Goal: Browse casually

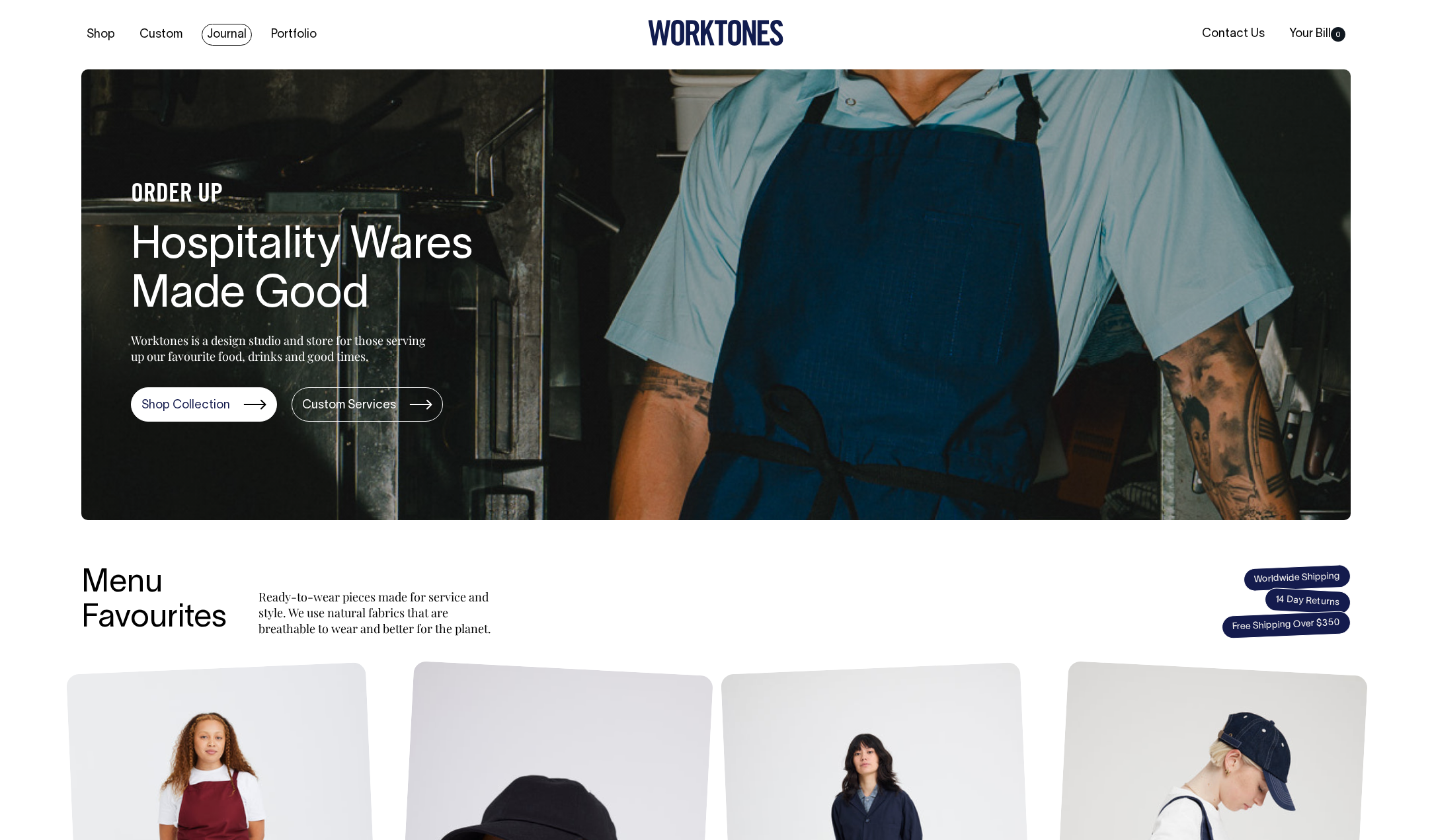
click at [228, 33] on link "Journal" at bounding box center [227, 34] width 51 height 21
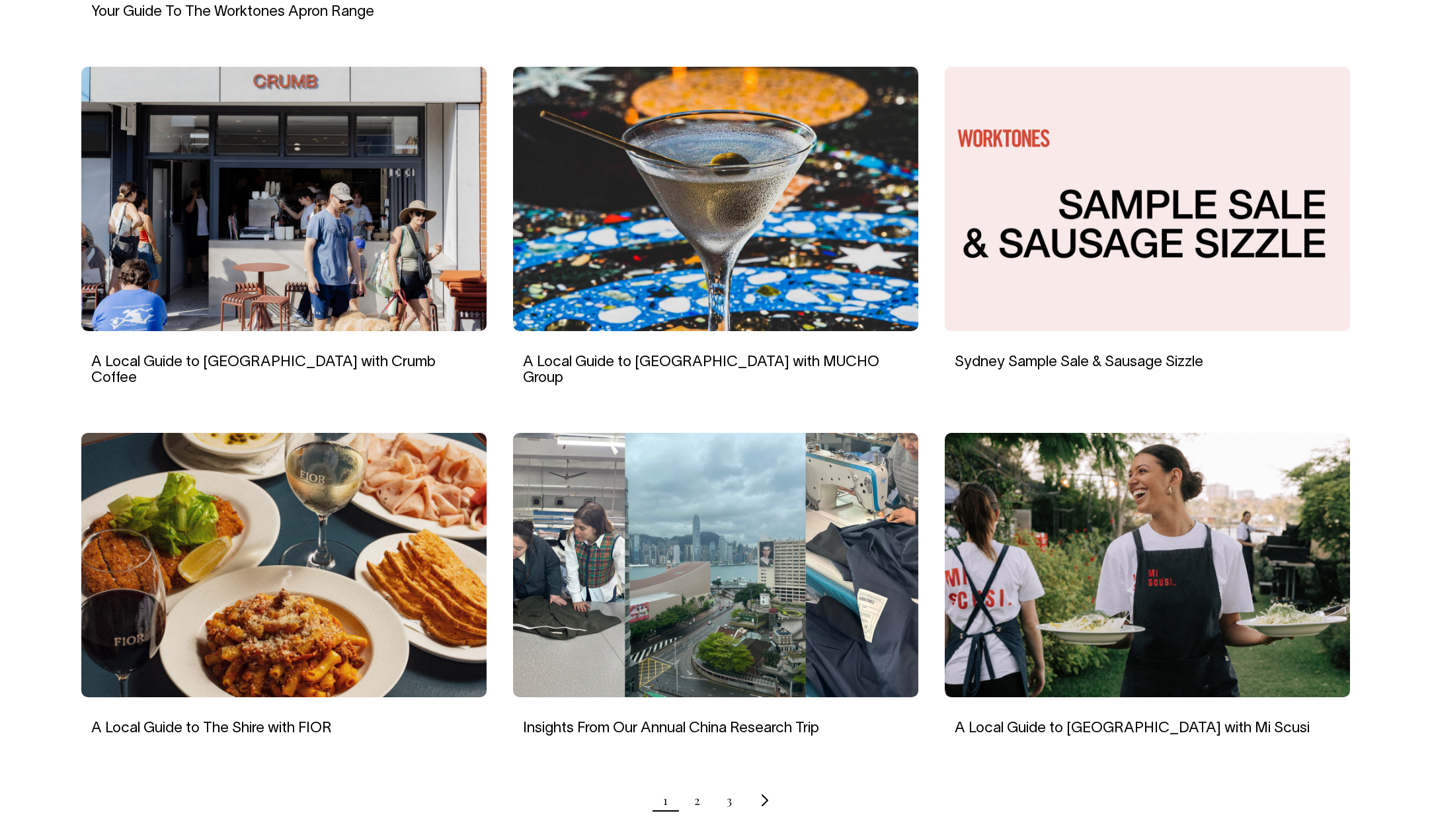
click at [660, 229] on img at bounding box center [716, 199] width 405 height 265
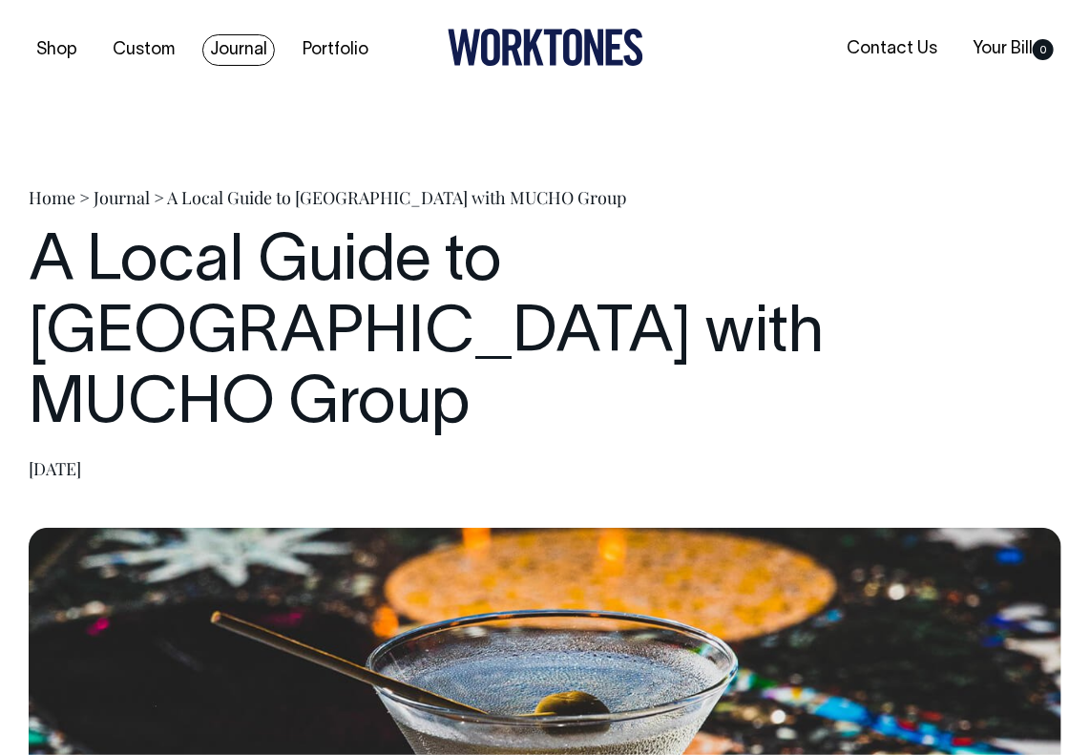
click at [260, 50] on link "Journal" at bounding box center [238, 49] width 73 height 31
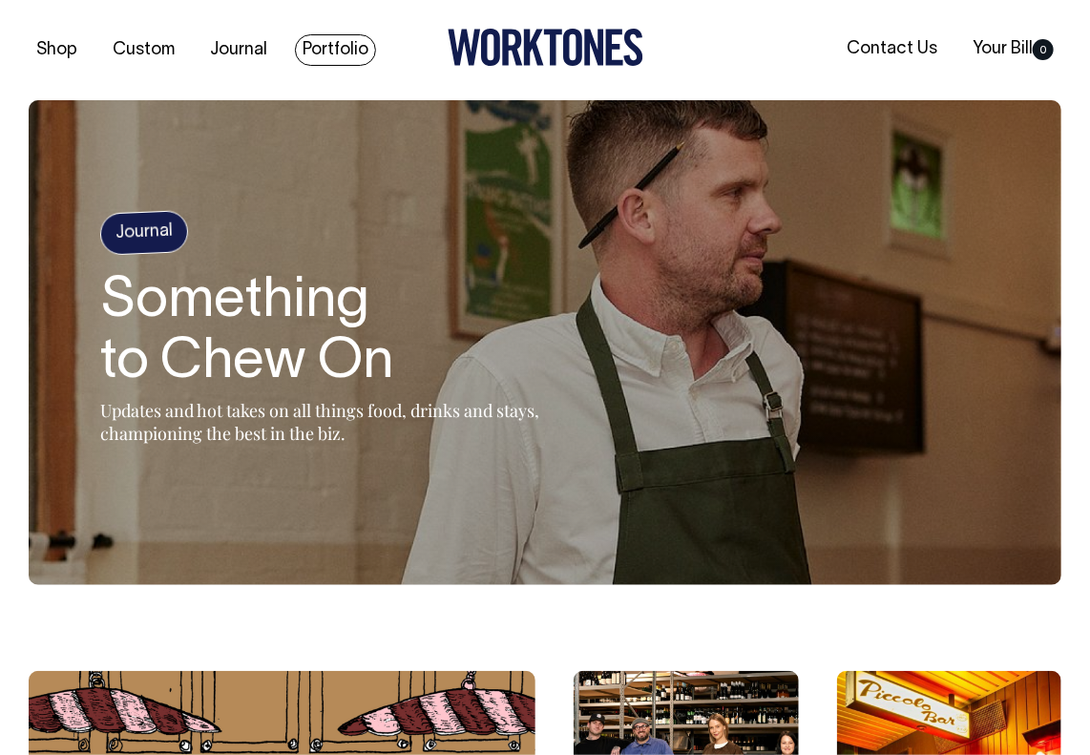
click at [324, 43] on link "Portfolio" at bounding box center [335, 49] width 81 height 31
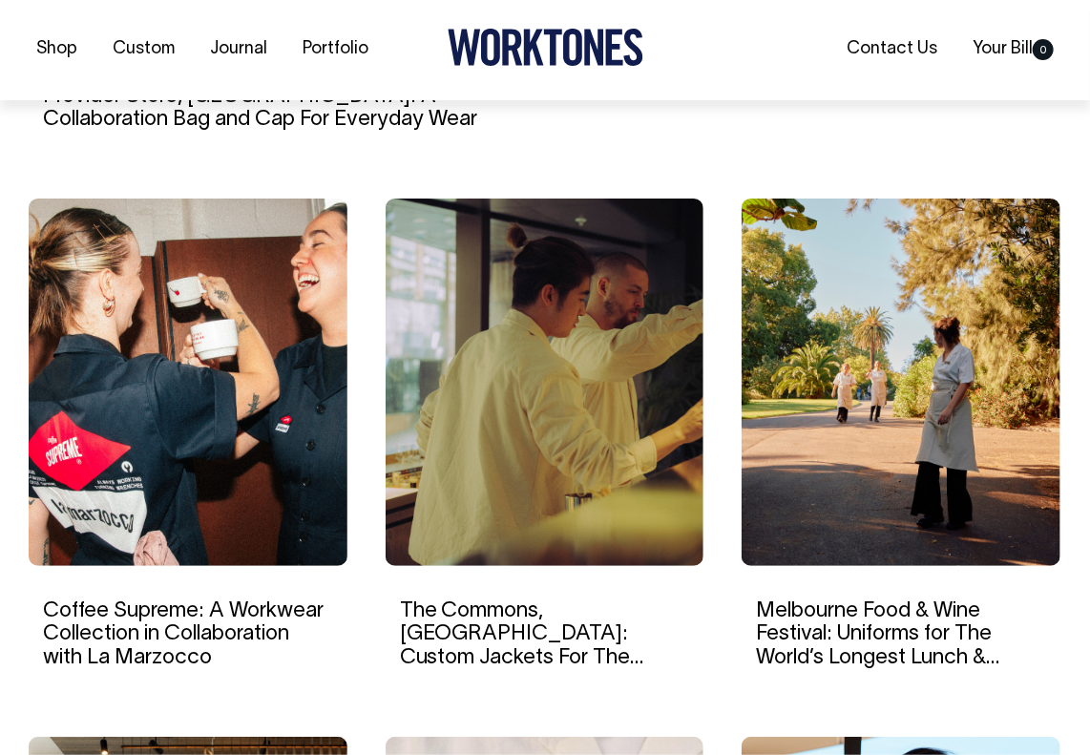
scroll to position [1164, 0]
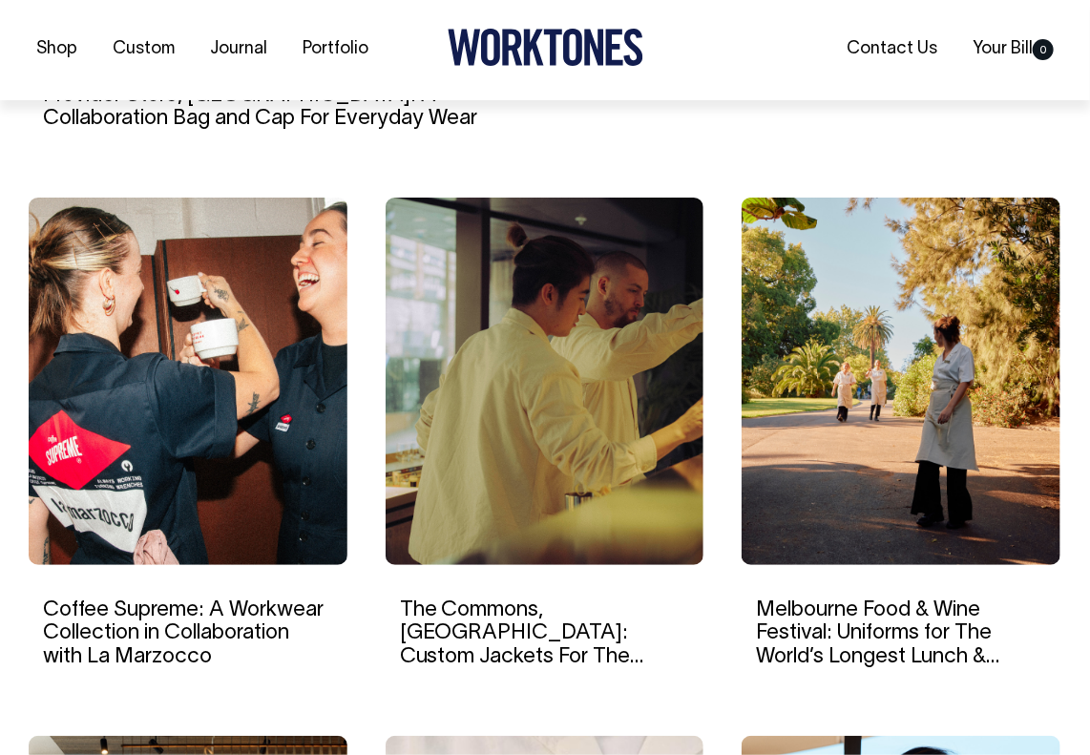
click at [495, 501] on img at bounding box center [545, 381] width 319 height 367
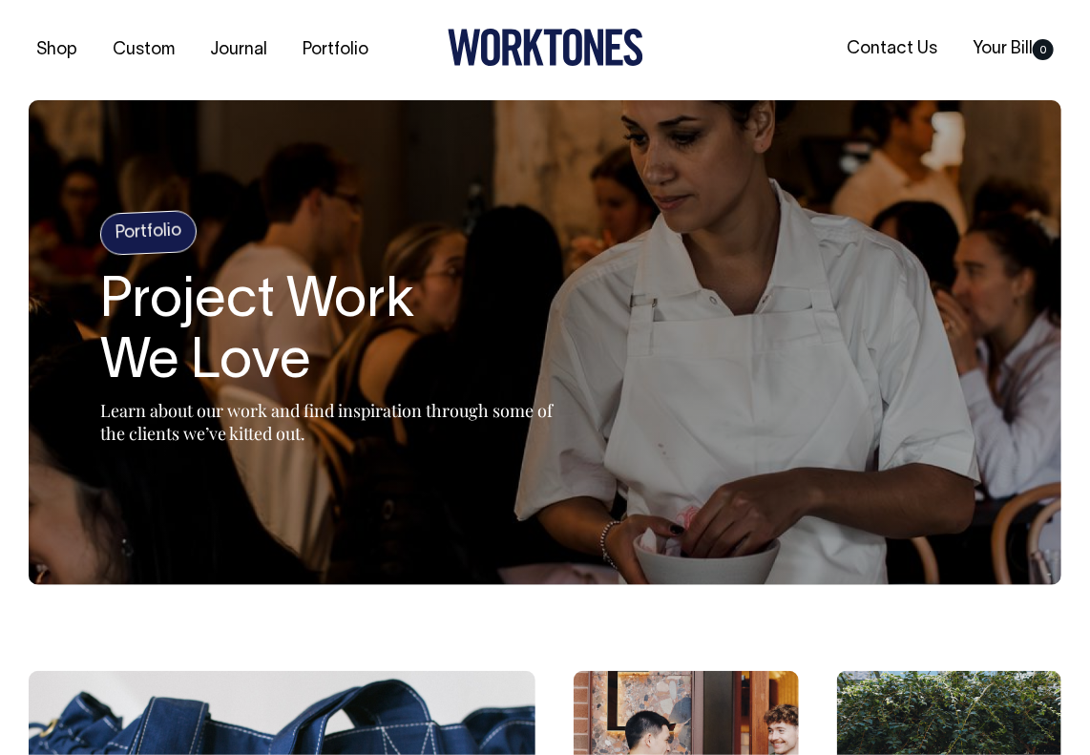
scroll to position [0, 0]
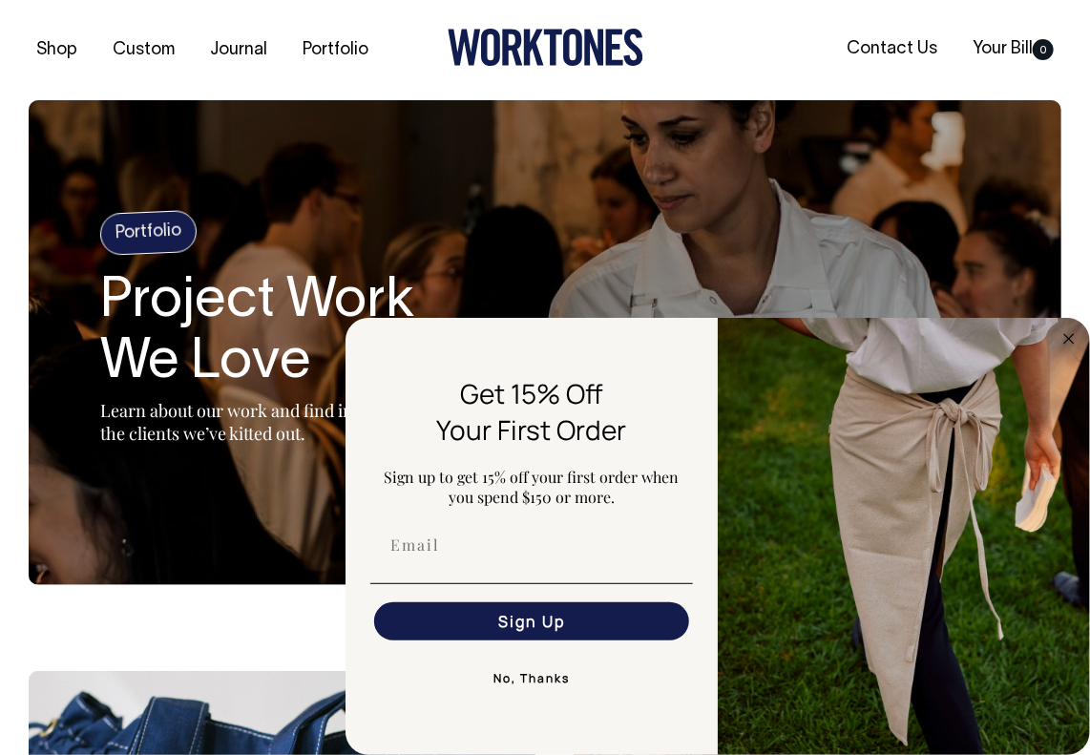
click at [809, 15] on div "Shop Custom Journal Portfolio Contact Us Your Bill 0" at bounding box center [545, 50] width 1090 height 100
click at [1067, 341] on icon "Close dialog" at bounding box center [1069, 339] width 10 height 10
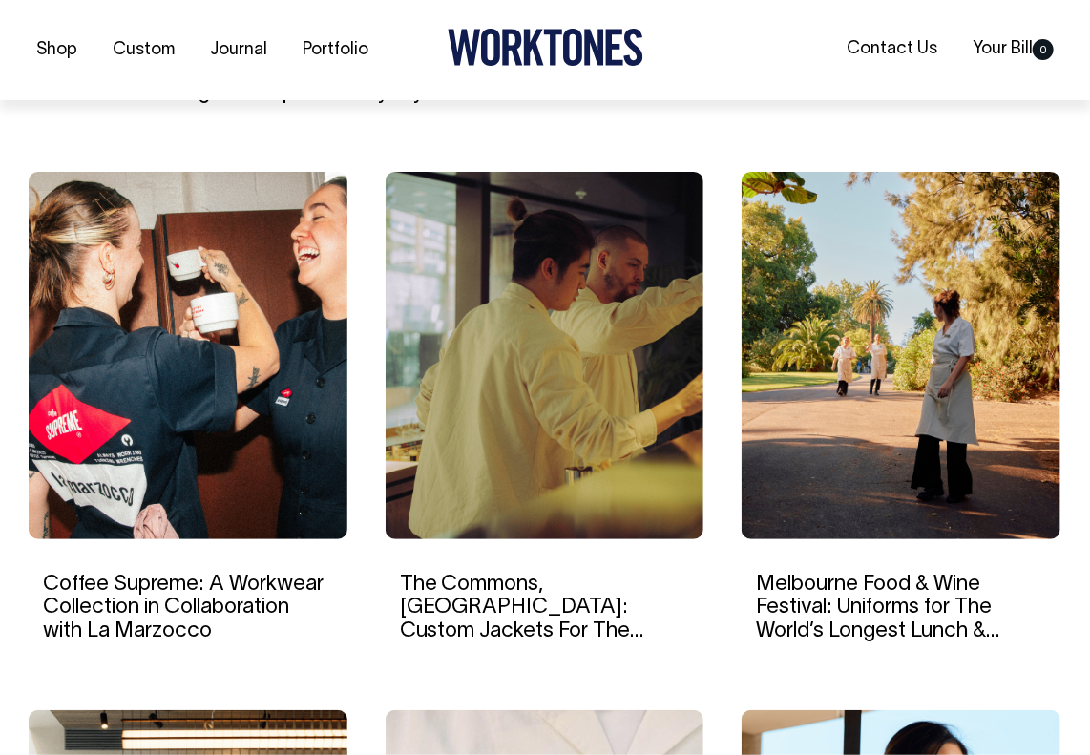
scroll to position [1191, 0]
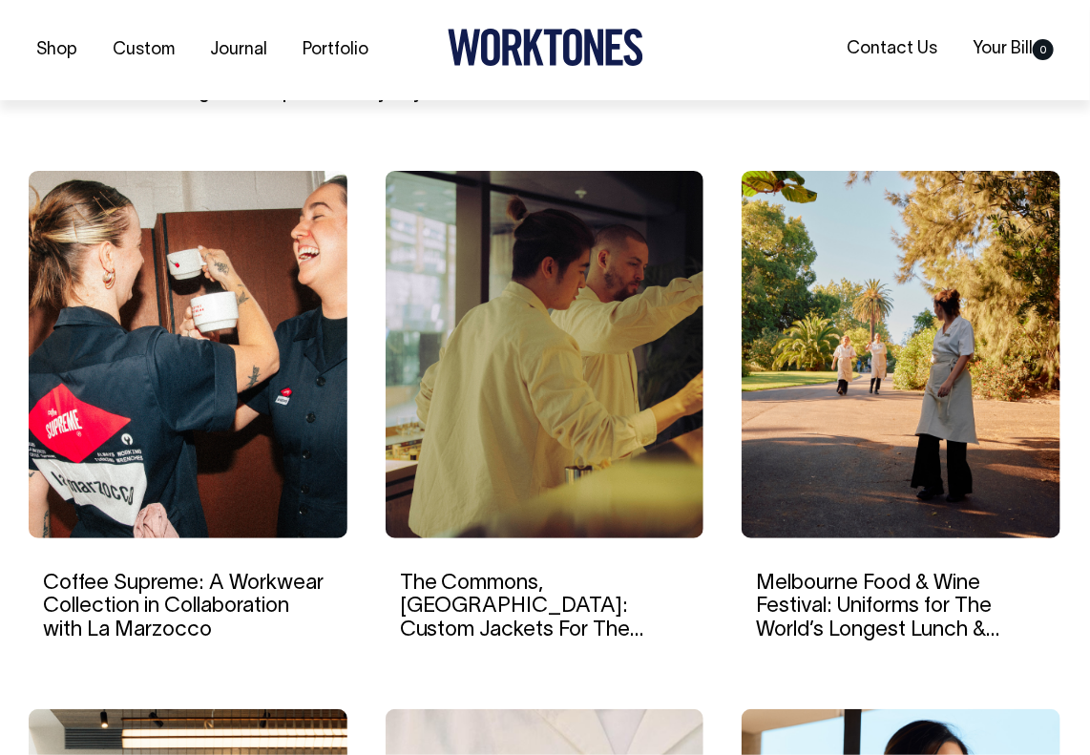
click at [233, 398] on img at bounding box center [188, 354] width 319 height 367
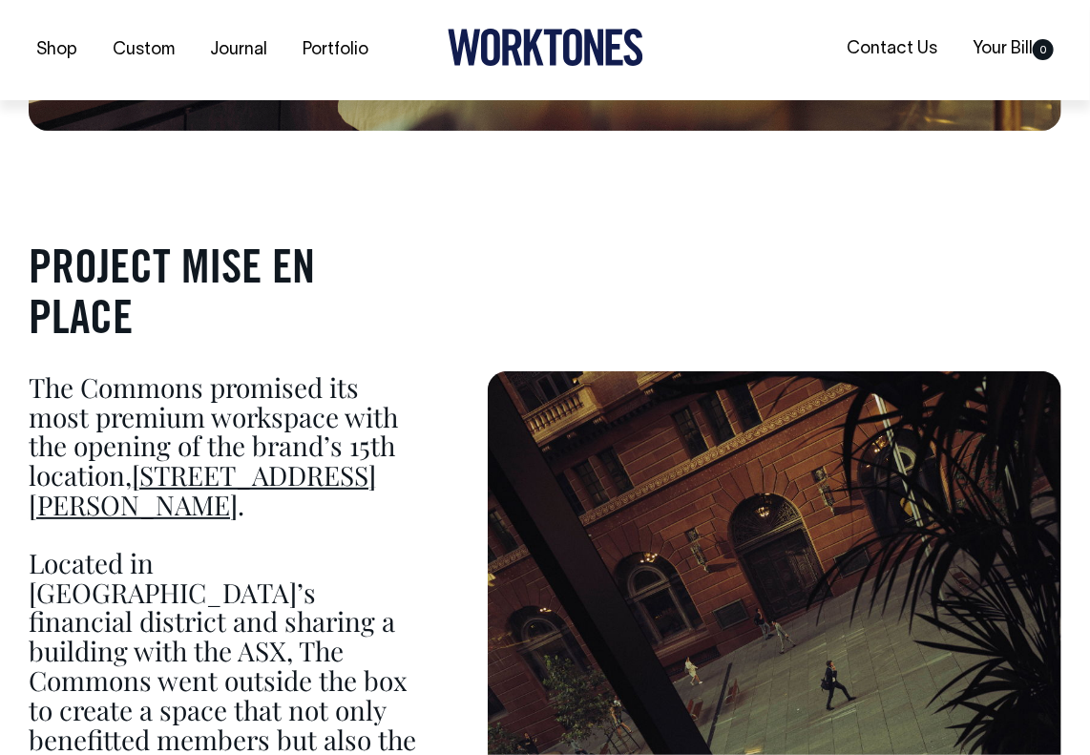
scroll to position [1042, 0]
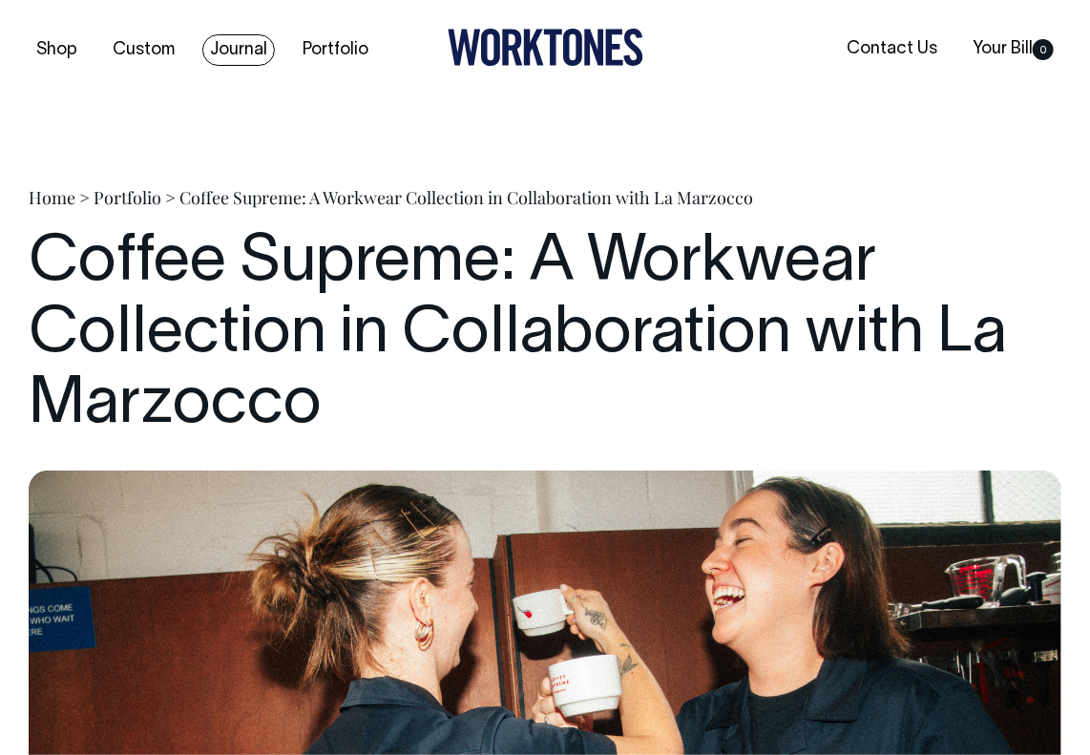
click at [246, 56] on link "Journal" at bounding box center [238, 49] width 73 height 31
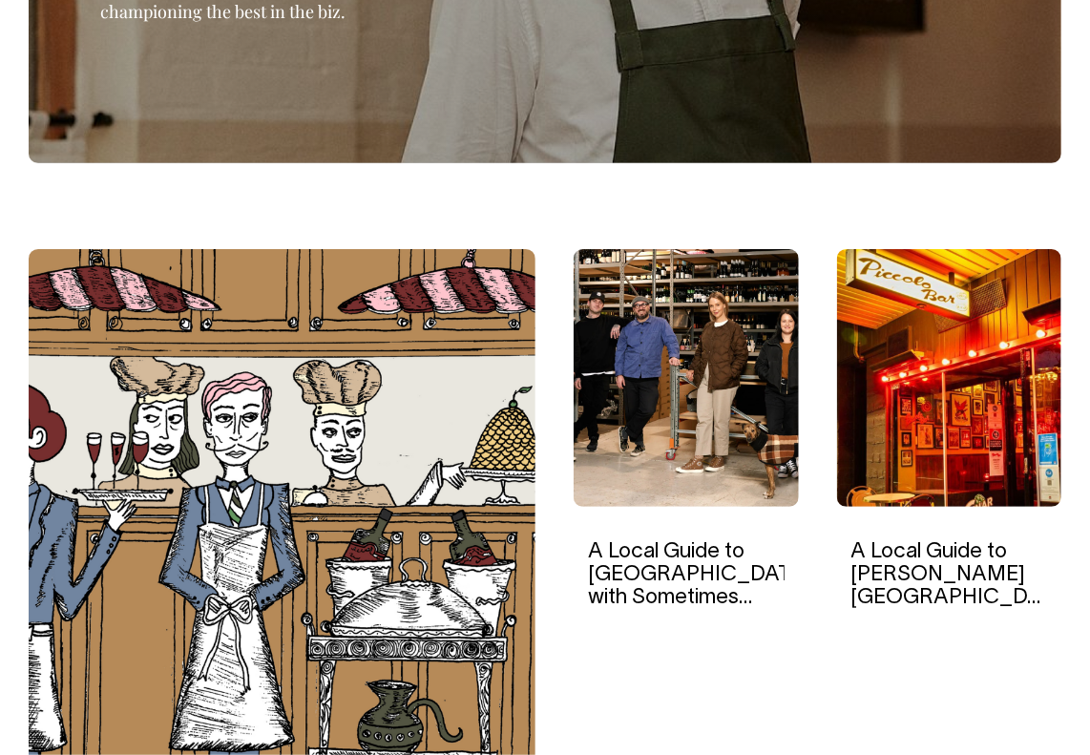
scroll to position [423, 0]
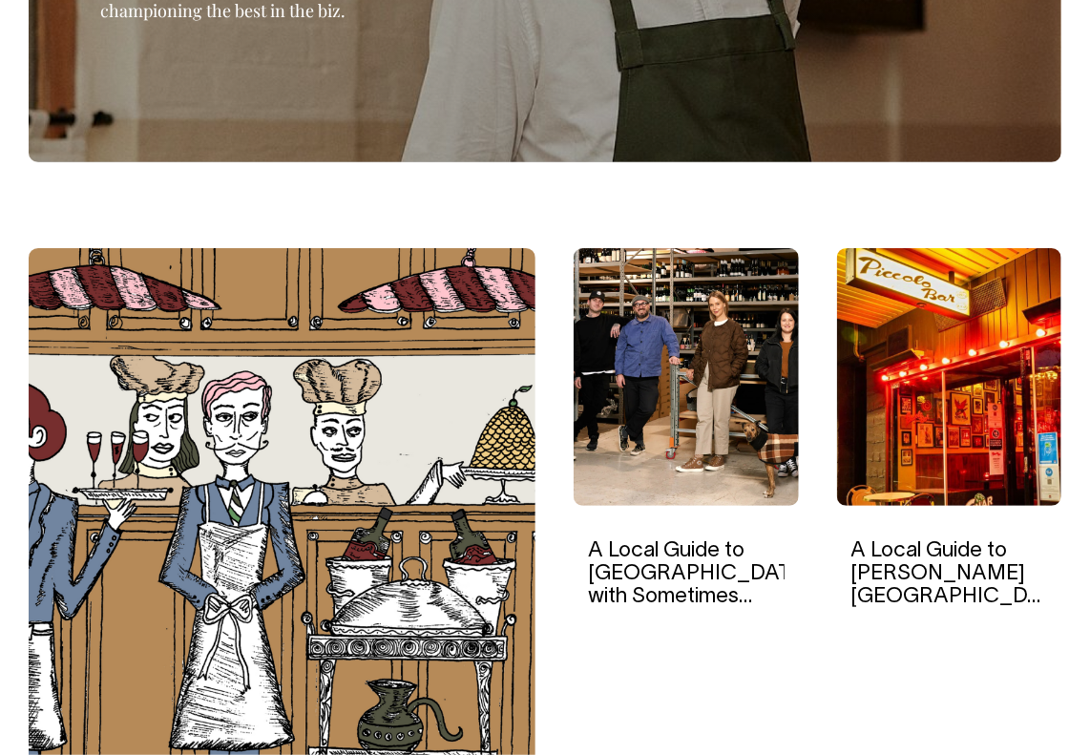
click at [686, 384] on img at bounding box center [686, 377] width 225 height 258
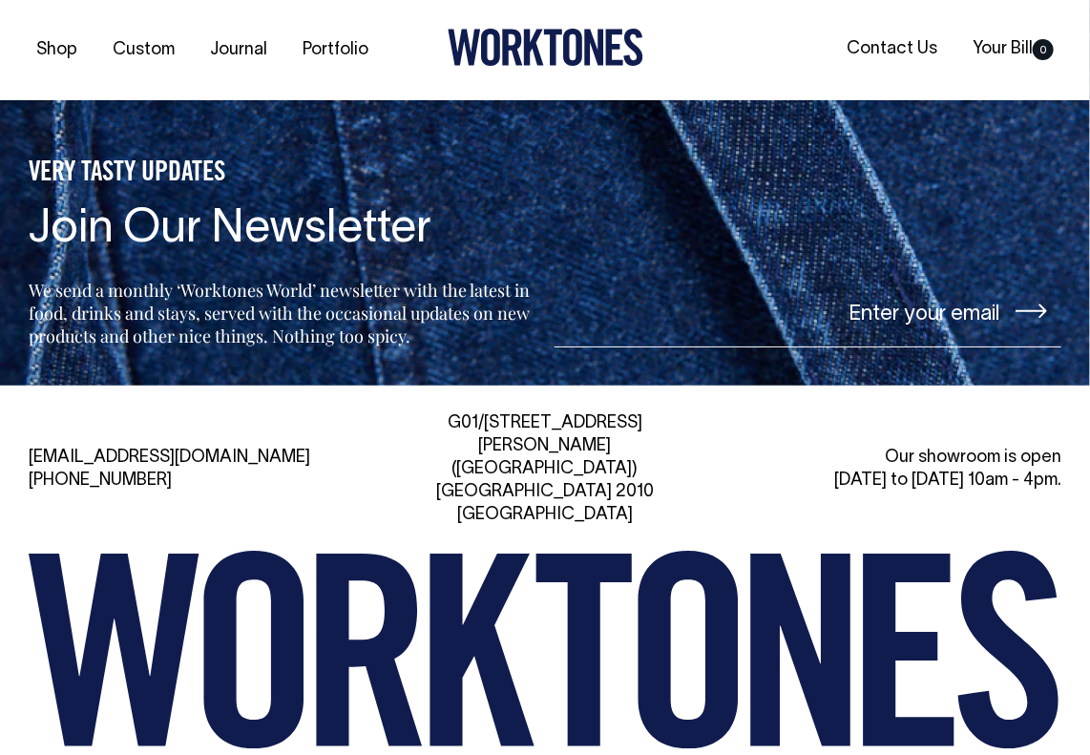
scroll to position [2593, 0]
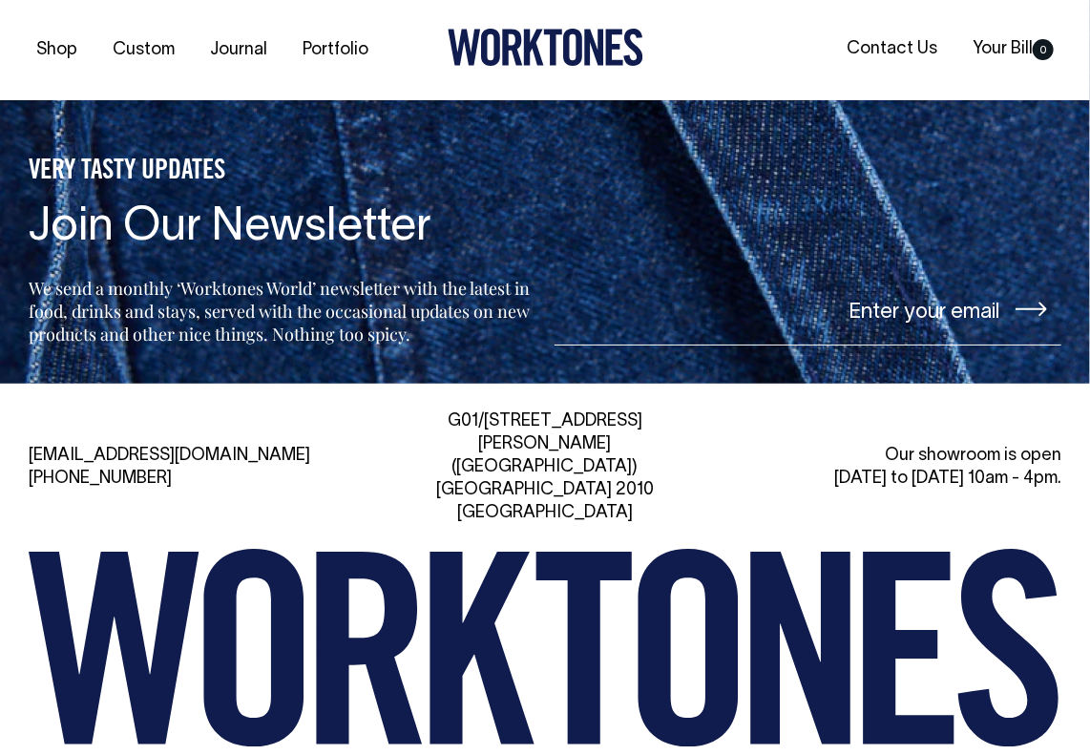
click at [478, 30] on icon at bounding box center [464, 48] width 32 height 36
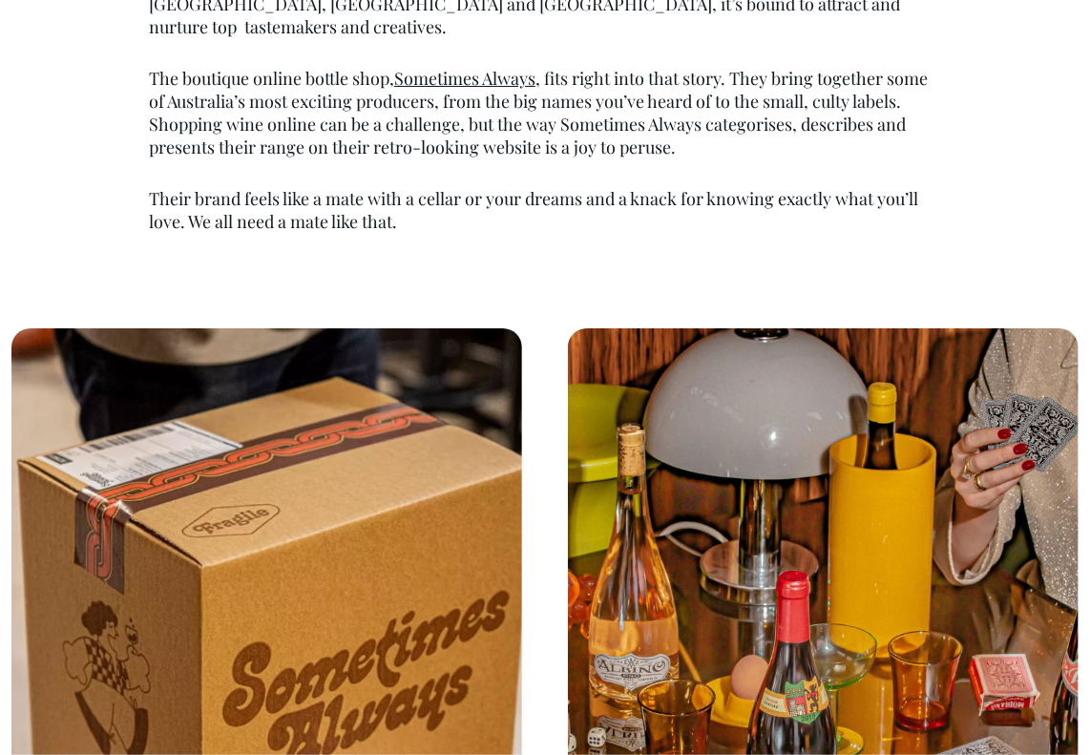
scroll to position [1231, 0]
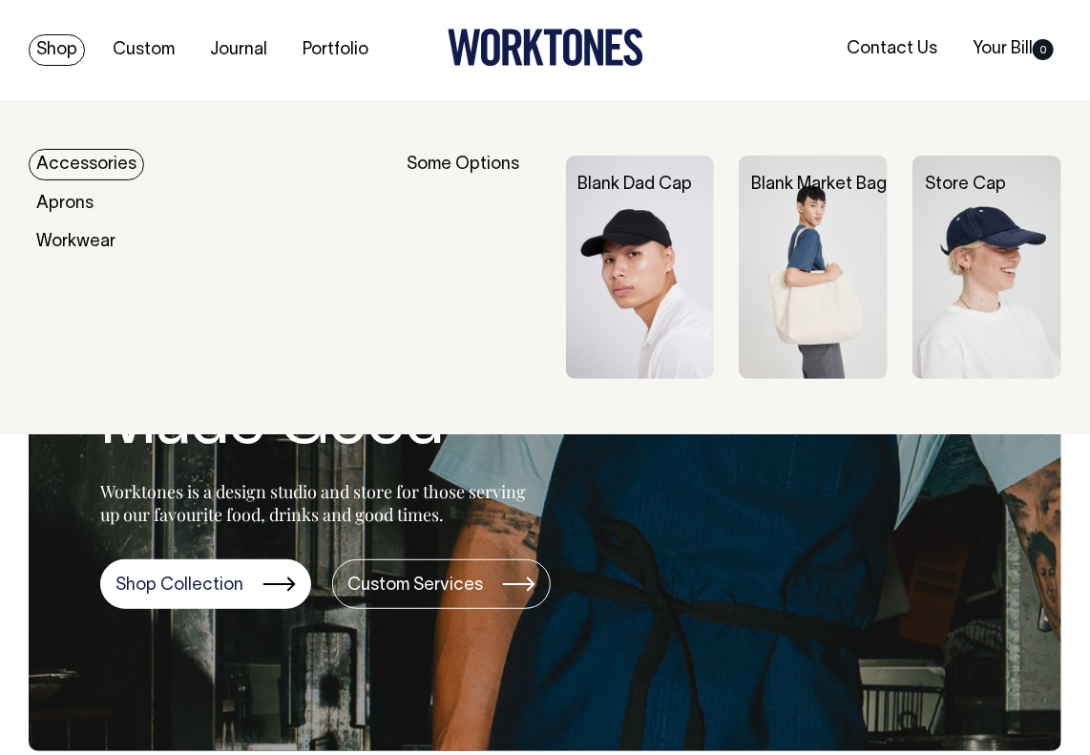
click at [54, 49] on link "Shop" at bounding box center [57, 49] width 56 height 31
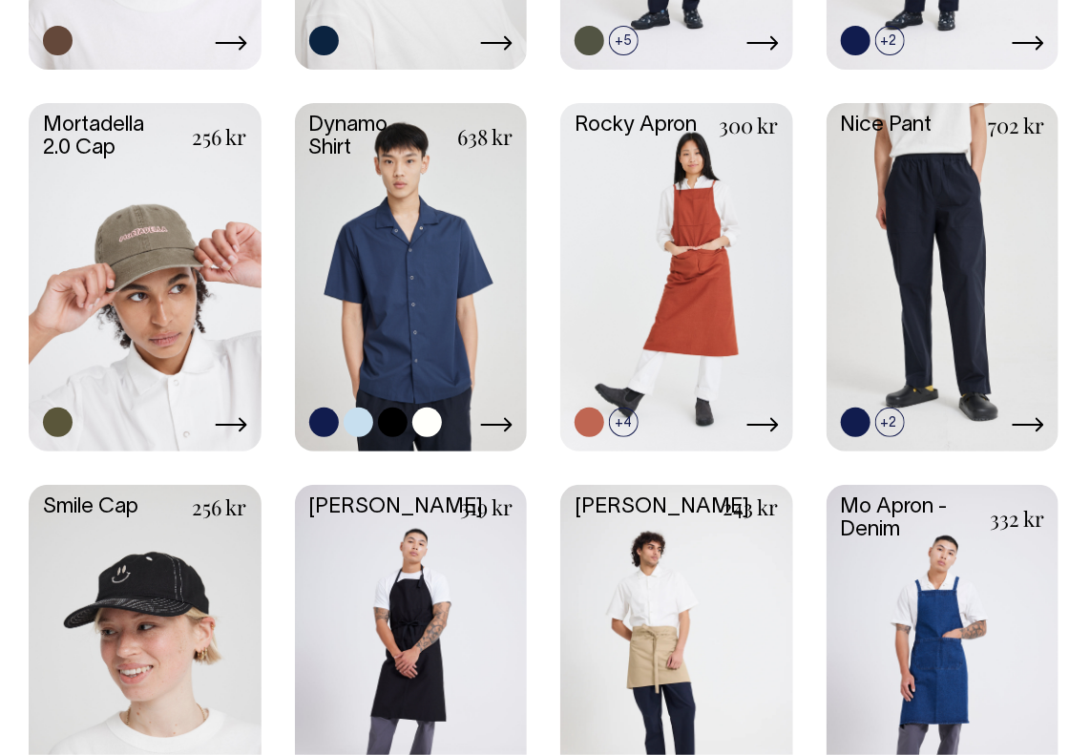
scroll to position [1741, 0]
click at [404, 219] on link at bounding box center [411, 275] width 233 height 345
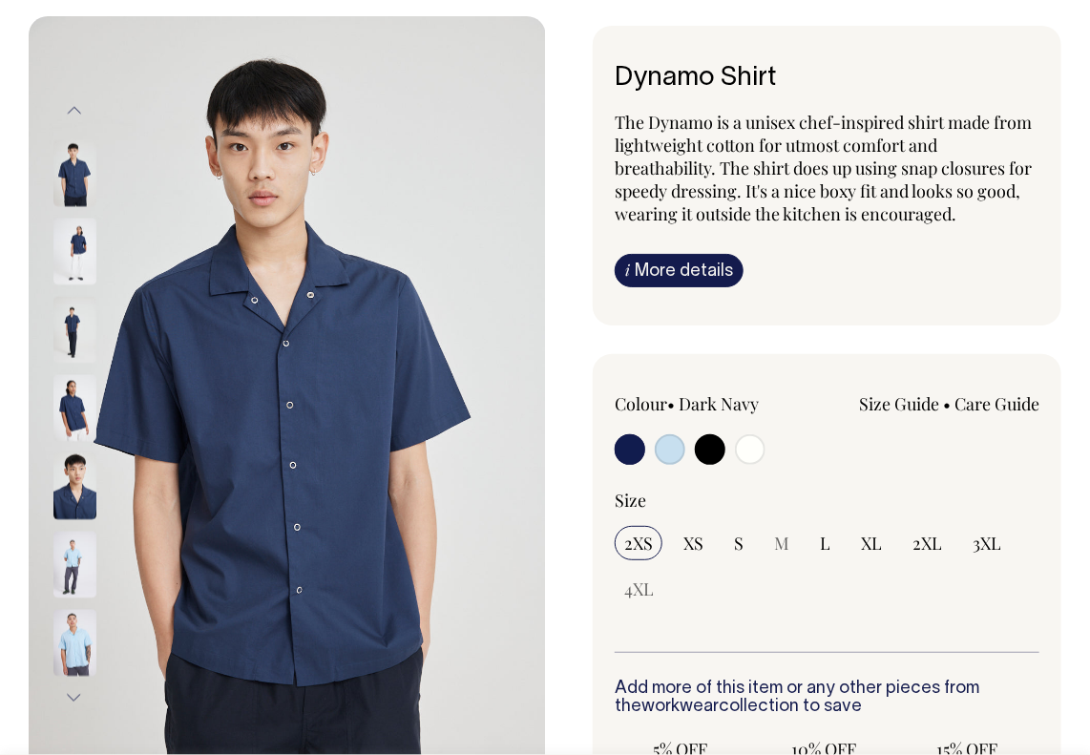
scroll to position [84, 0]
click at [81, 429] on img at bounding box center [74, 408] width 43 height 67
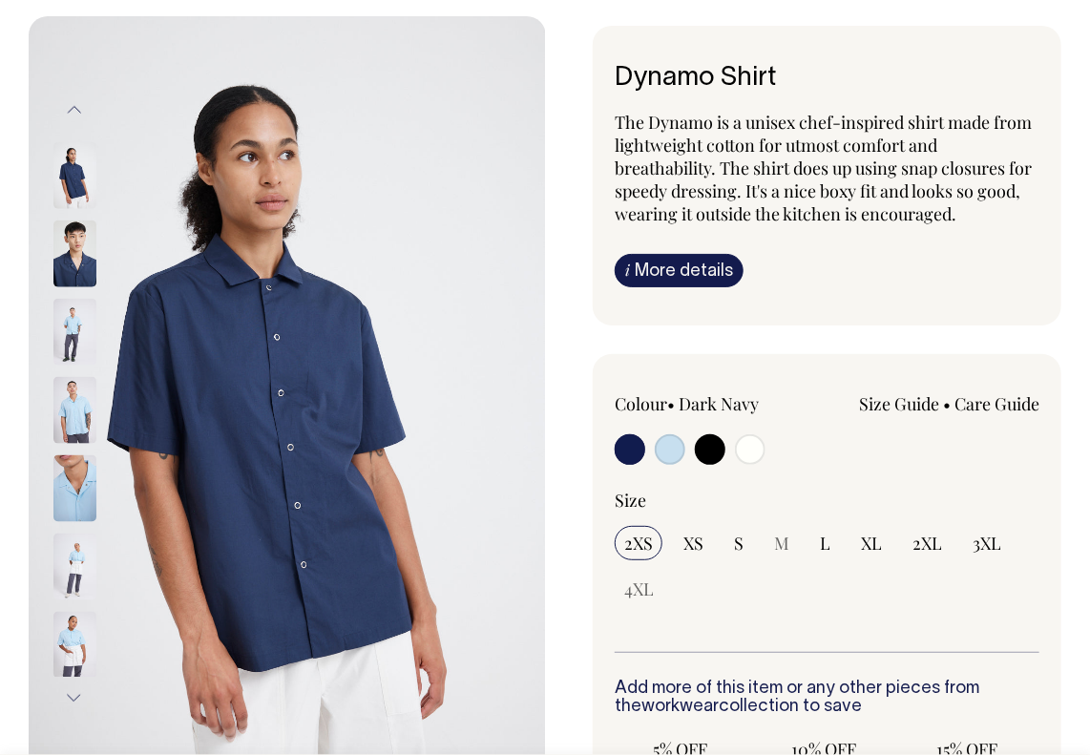
click at [64, 316] on img at bounding box center [74, 331] width 43 height 67
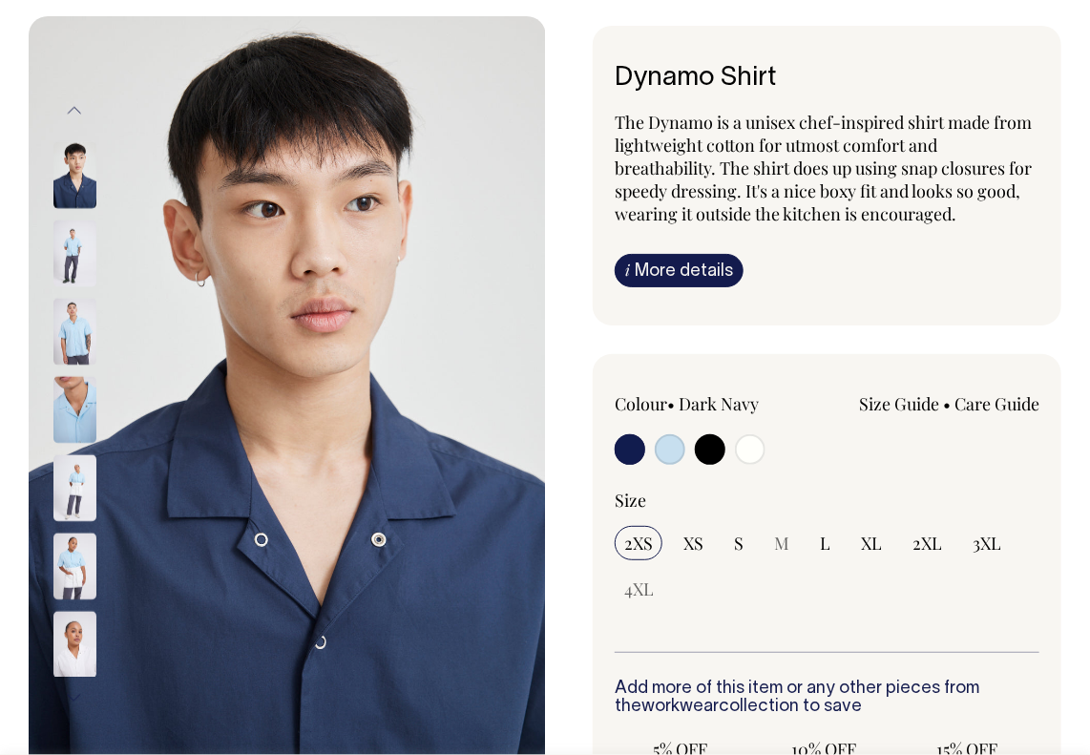
click at [80, 168] on img at bounding box center [74, 175] width 43 height 67
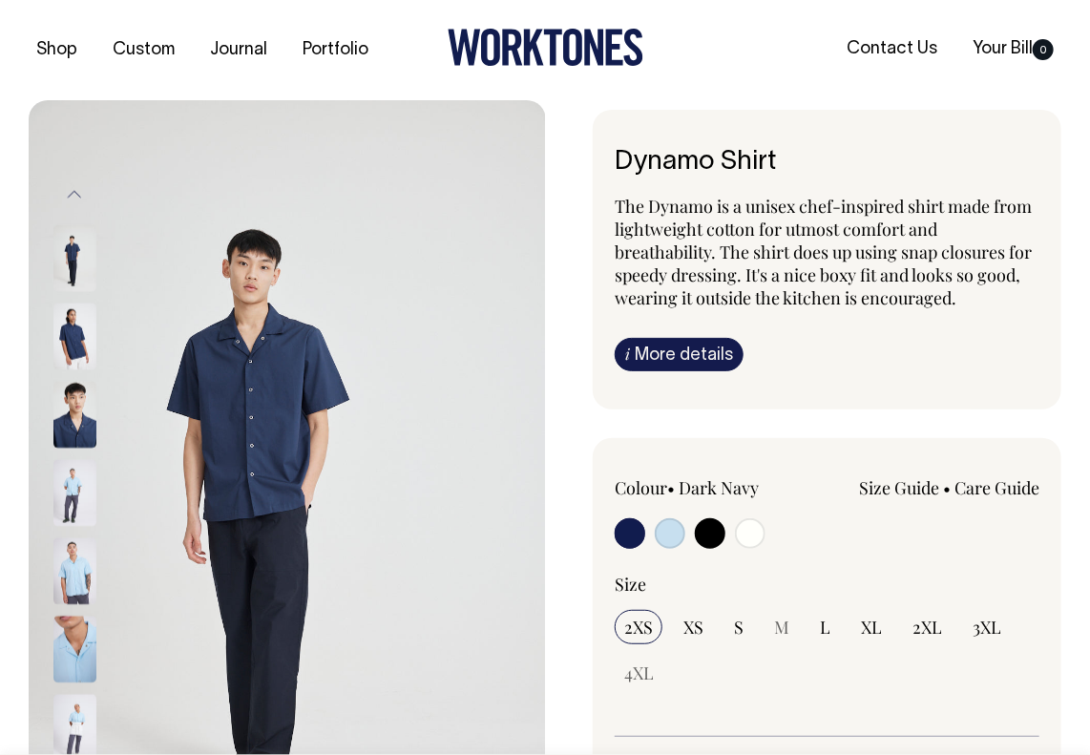
scroll to position [0, 0]
click at [522, 38] on icon at bounding box center [546, 47] width 196 height 37
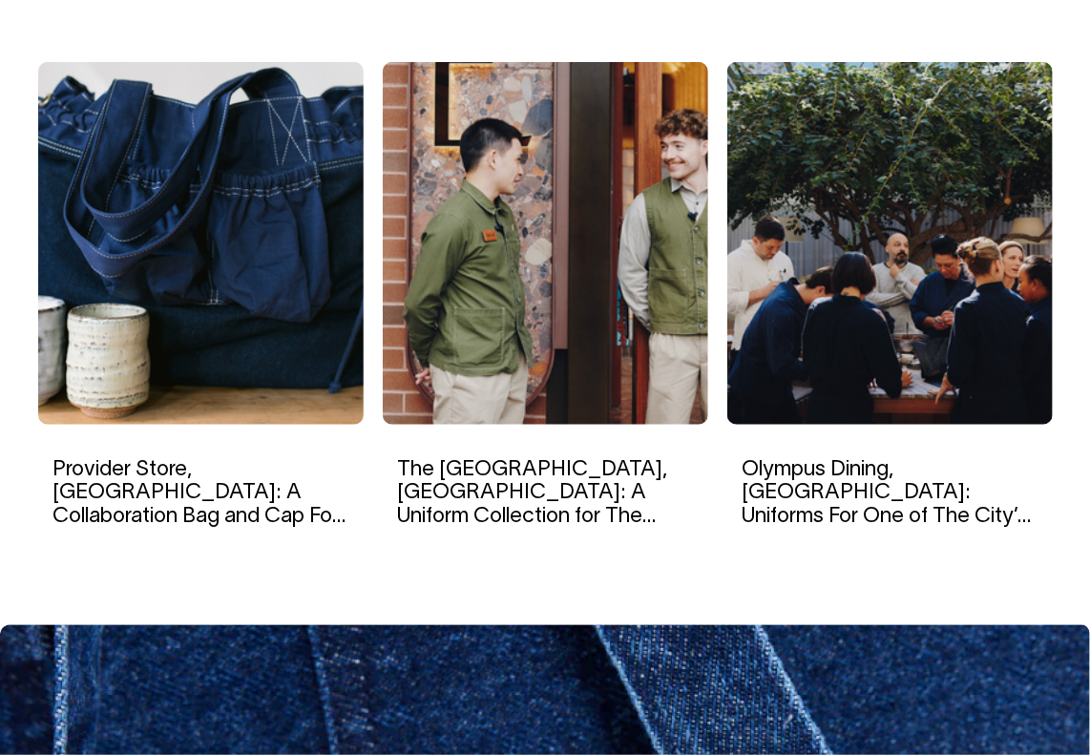
scroll to position [3186, 0]
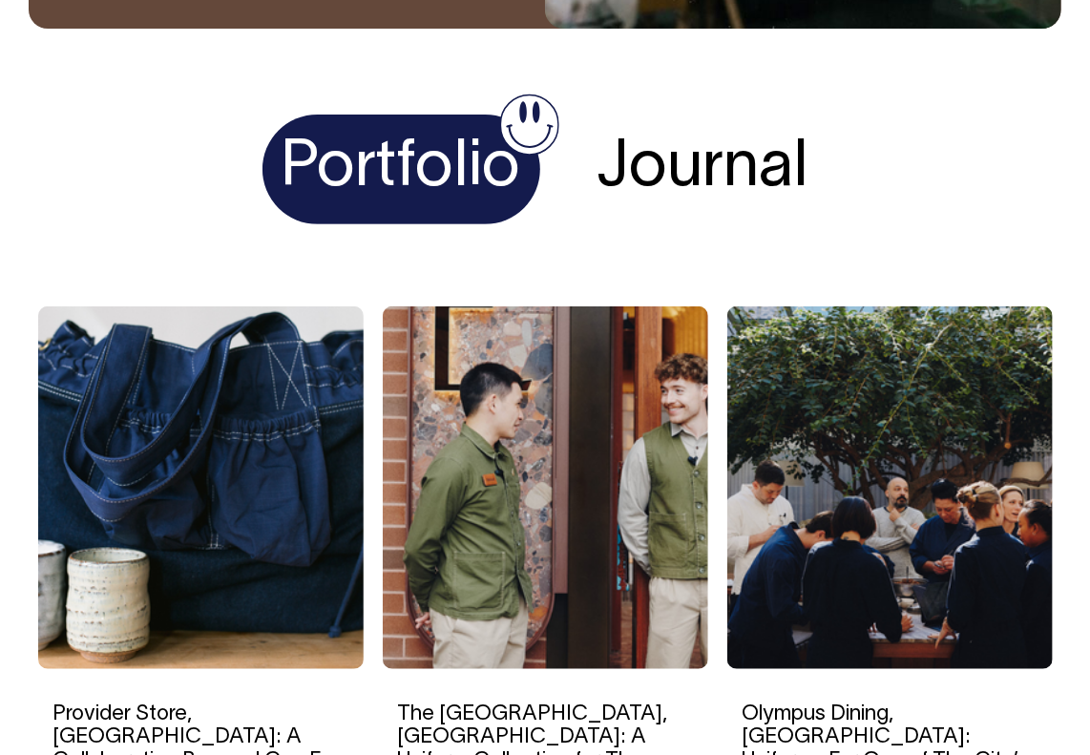
click at [707, 148] on h1 "Journal" at bounding box center [703, 170] width 250 height 110
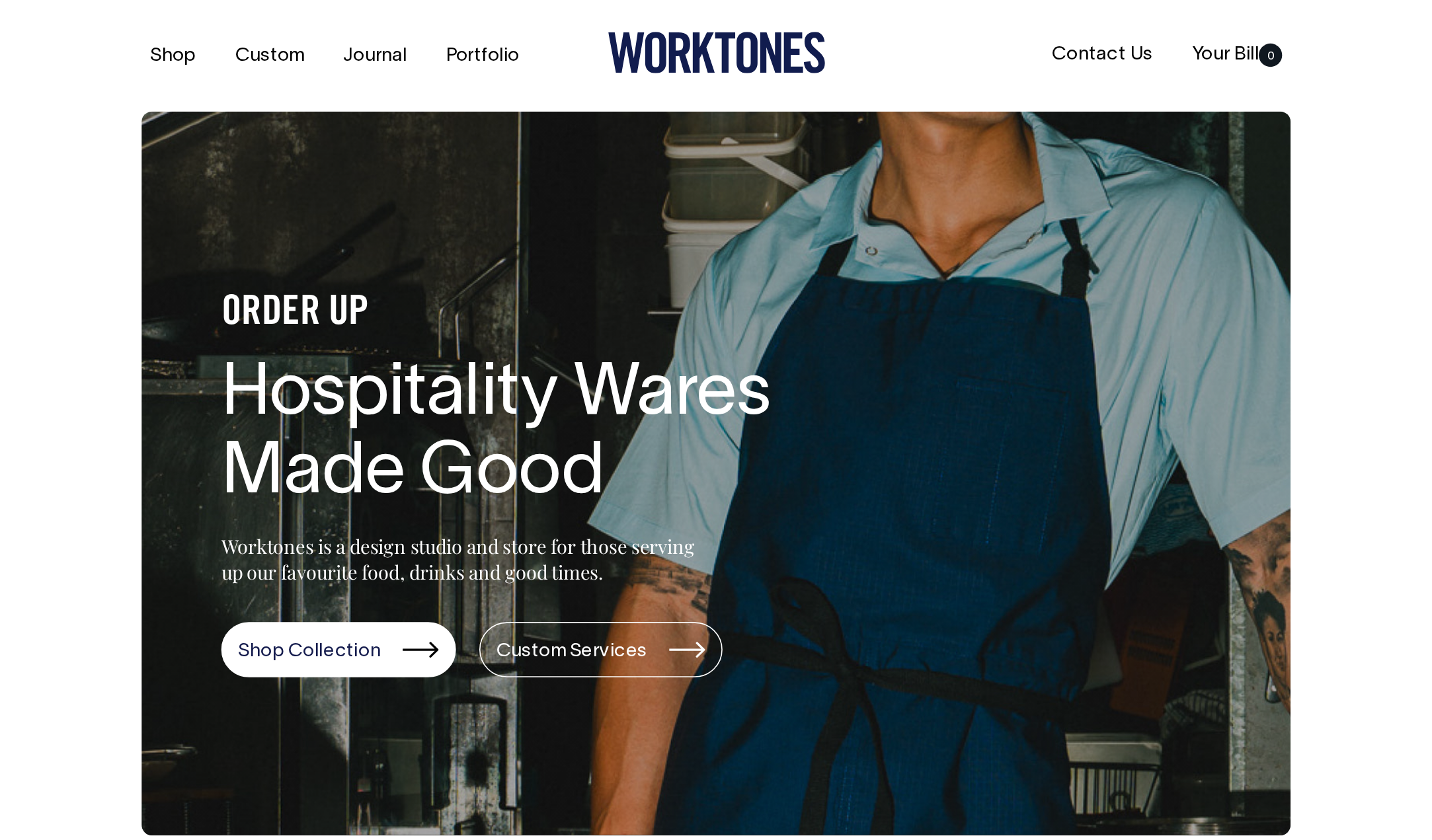
scroll to position [0, 0]
